Goal: Task Accomplishment & Management: Complete application form

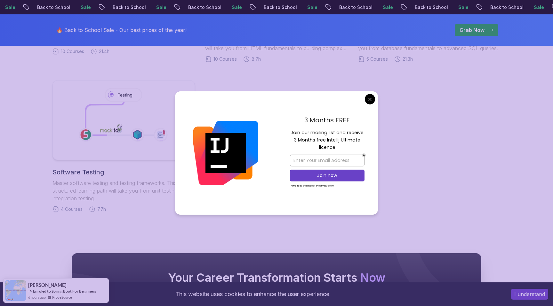
scroll to position [438, 0]
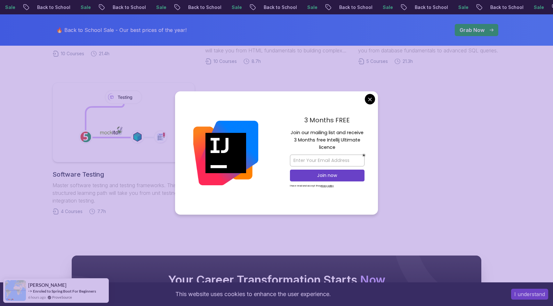
click at [370, 104] on body "Sale Back to School Sale Back to School Sale Back to School Sale Back to School…" at bounding box center [276, 60] width 553 height 996
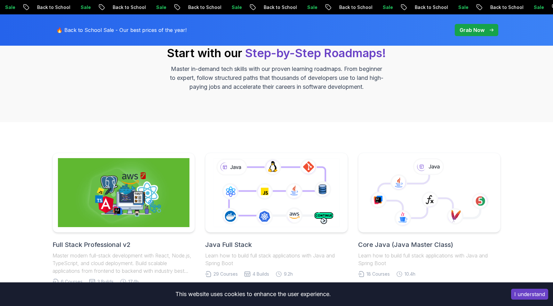
scroll to position [72, 0]
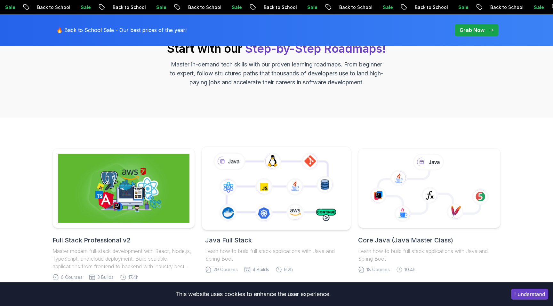
click at [272, 174] on icon at bounding box center [276, 188] width 135 height 75
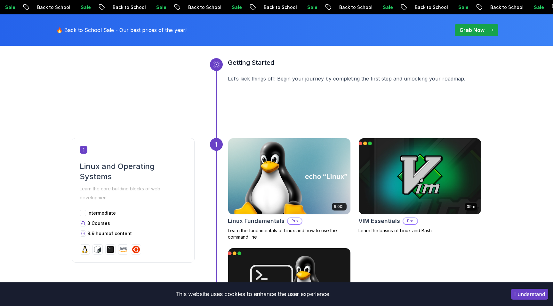
scroll to position [232, 0]
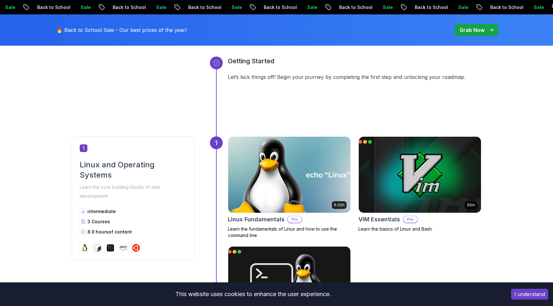
click at [282, 182] on img at bounding box center [289, 175] width 128 height 80
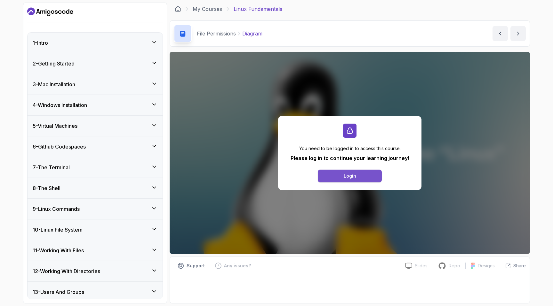
click at [339, 177] on button "Login" at bounding box center [350, 176] width 64 height 13
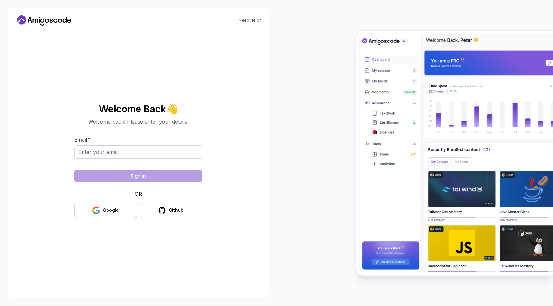
click at [109, 215] on button "Google" at bounding box center [105, 210] width 63 height 15
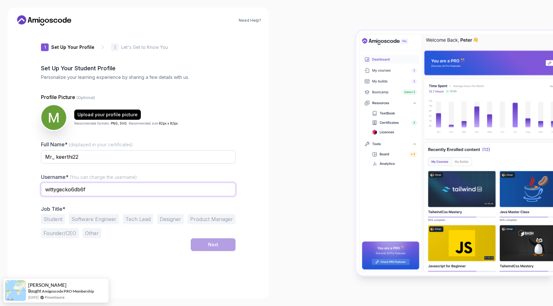
click at [158, 189] on input "wittygecko6db6f" at bounding box center [138, 189] width 194 height 13
type input "w"
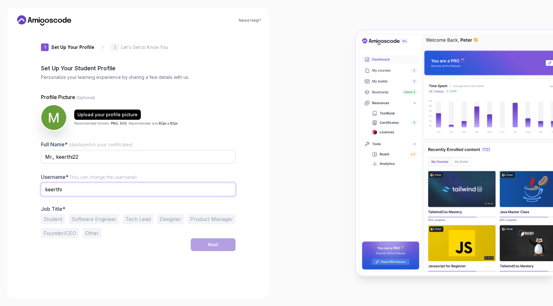
type input "keerthi"
click at [59, 221] on button "Student" at bounding box center [53, 219] width 24 height 10
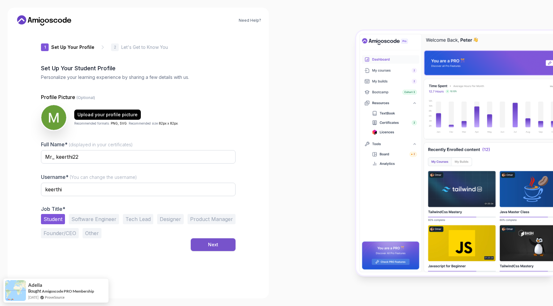
click at [227, 248] on button "Next" at bounding box center [213, 245] width 45 height 13
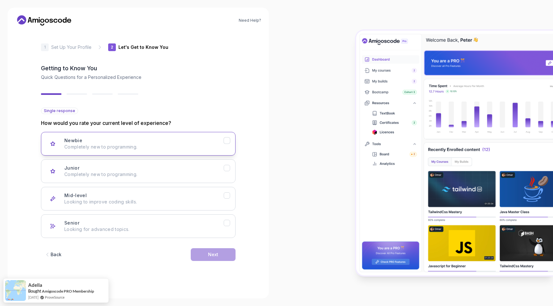
click at [227, 139] on icon "Newbie" at bounding box center [227, 141] width 6 height 6
click at [225, 255] on button "Next" at bounding box center [213, 254] width 45 height 13
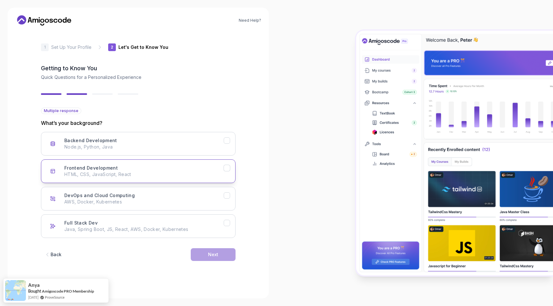
click at [230, 171] on button "Frontend Development HTML, CSS, JavaScript, React" at bounding box center [138, 172] width 194 height 24
click at [231, 197] on button "DevOps and Cloud Computing AWS, Docker, Kubernetes" at bounding box center [138, 199] width 194 height 24
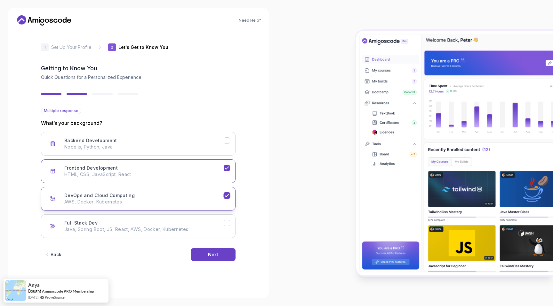
click at [231, 197] on button "DevOps and Cloud Computing AWS, Docker, Kubernetes" at bounding box center [138, 199] width 194 height 24
click at [228, 253] on button "Next" at bounding box center [213, 254] width 45 height 13
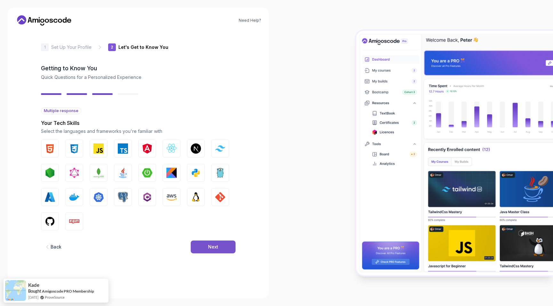
click at [204, 244] on button "Next" at bounding box center [213, 247] width 45 height 13
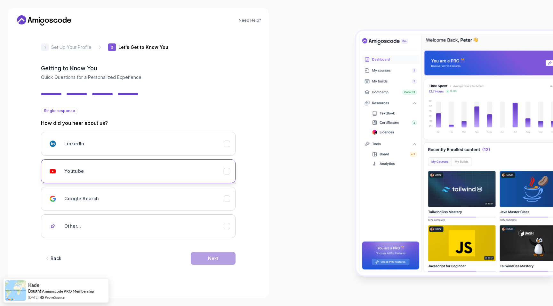
click at [224, 177] on button "Youtube" at bounding box center [138, 172] width 194 height 24
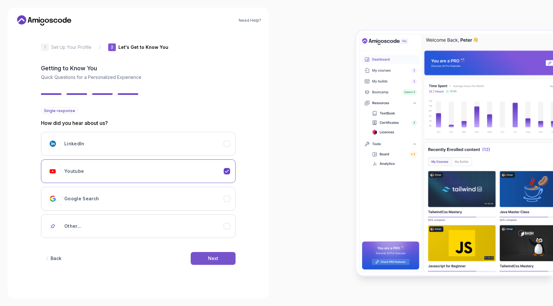
click at [232, 257] on button "Next" at bounding box center [213, 258] width 45 height 13
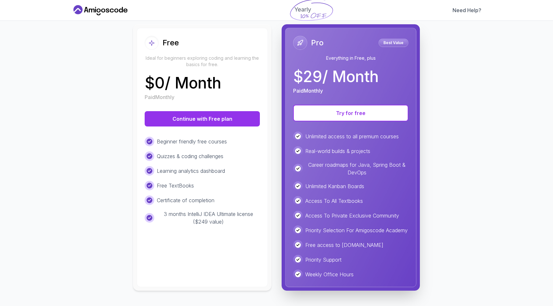
scroll to position [71, 0]
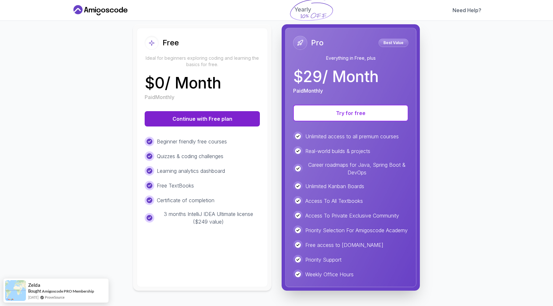
click at [230, 113] on button "Continue with Free plan" at bounding box center [202, 118] width 115 height 15
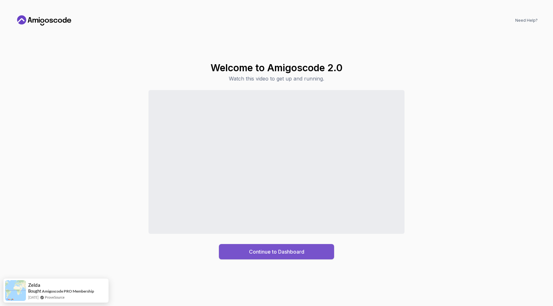
click at [296, 251] on div "Continue to Dashboard" at bounding box center [276, 252] width 55 height 8
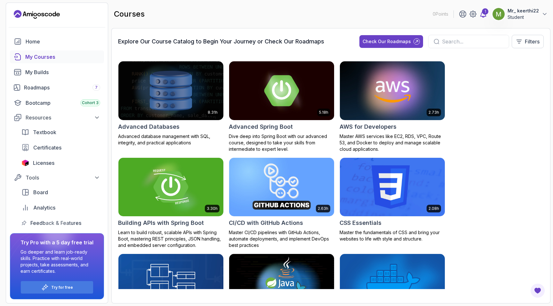
click at [485, 16] on icon at bounding box center [482, 14] width 5 height 6
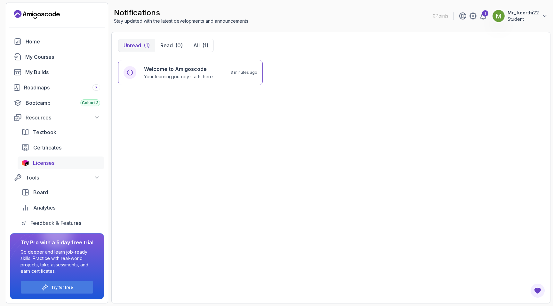
click at [48, 162] on span "Licenses" at bounding box center [43, 163] width 21 height 8
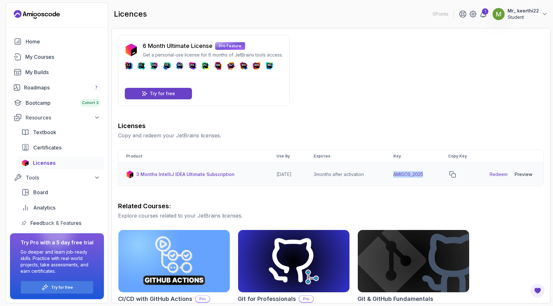
drag, startPoint x: 427, startPoint y: 175, endPoint x: 390, endPoint y: 173, distance: 37.2
click at [390, 173] on td "AMIGOS_2025" at bounding box center [412, 174] width 55 height 23
copy td "AMIGOS_2025"
